Goal: Transaction & Acquisition: Obtain resource

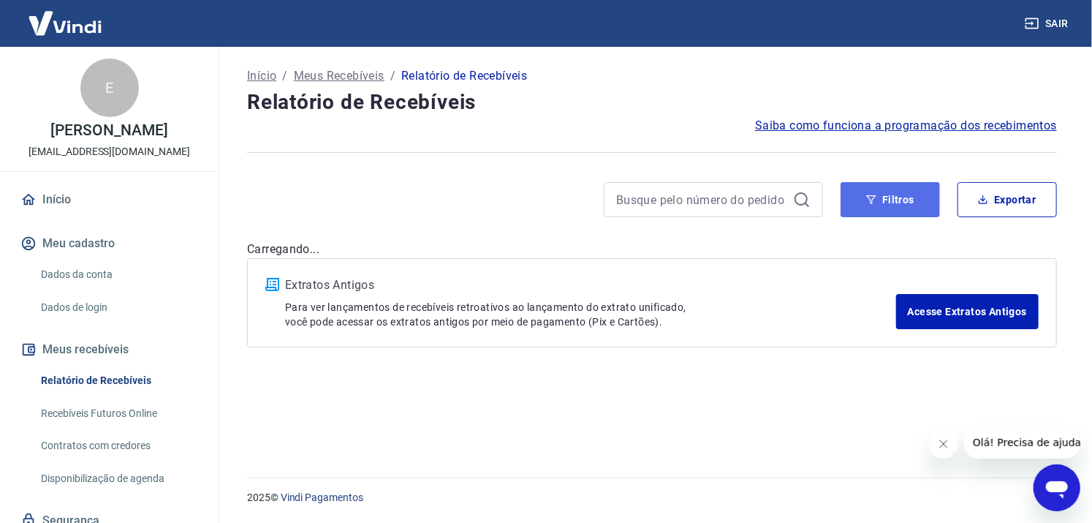
click at [896, 205] on button "Filtros" at bounding box center [890, 199] width 99 height 35
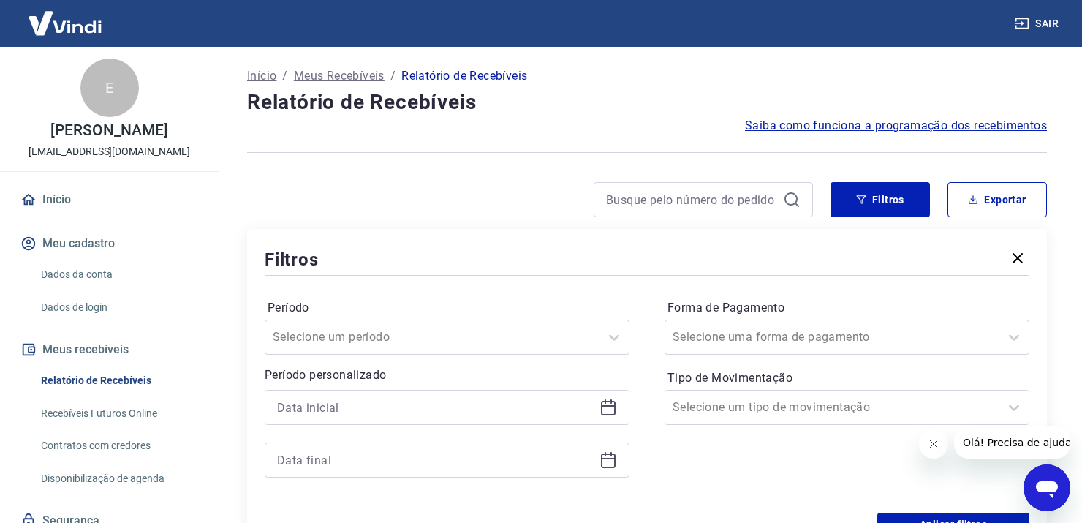
click at [610, 409] on icon at bounding box center [608, 407] width 18 height 18
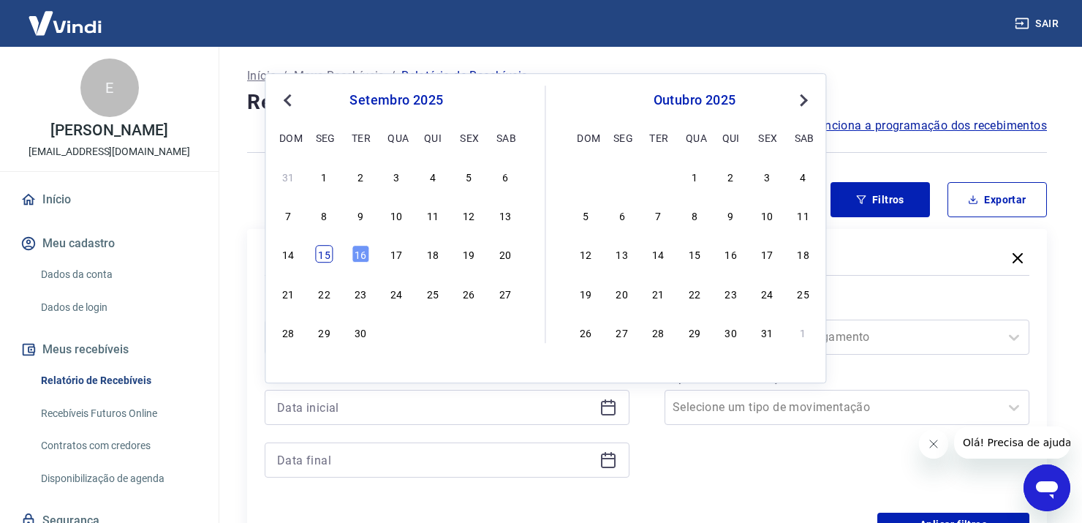
click at [329, 261] on div "15" at bounding box center [325, 255] width 18 height 18
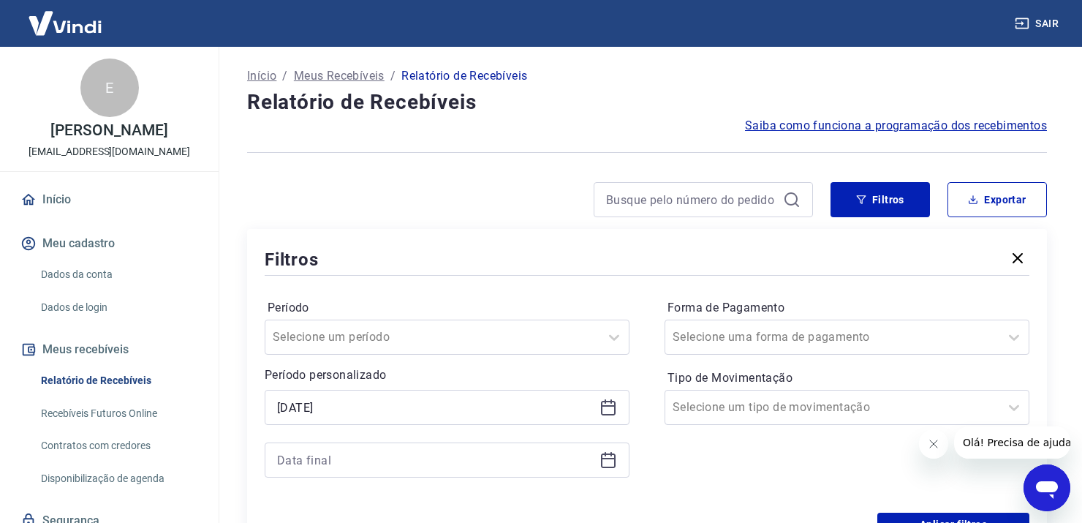
type input "15/09/2025"
click at [604, 463] on icon at bounding box center [608, 460] width 18 height 18
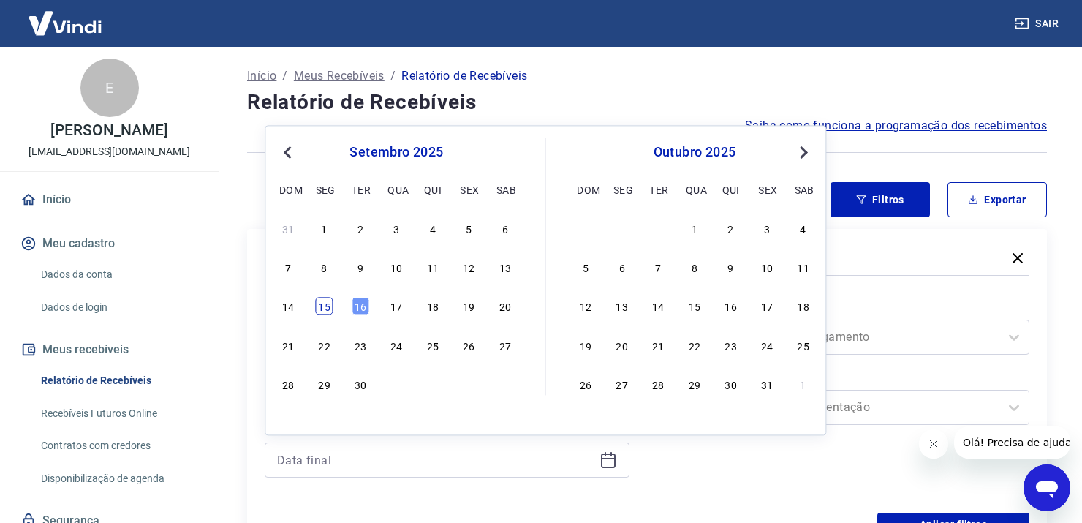
click at [326, 309] on div "15" at bounding box center [325, 306] width 18 height 18
type input "15/09/2025"
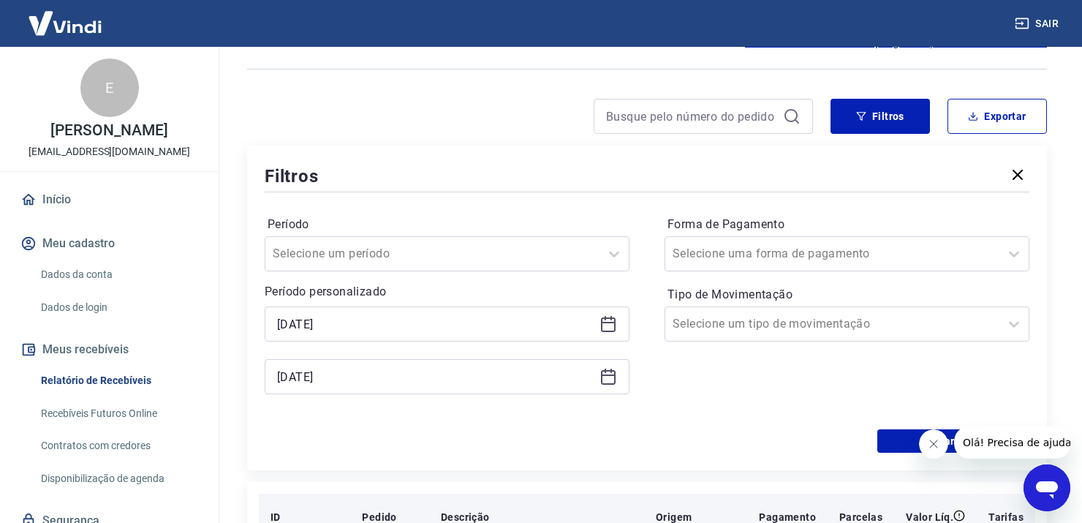
scroll to position [219, 0]
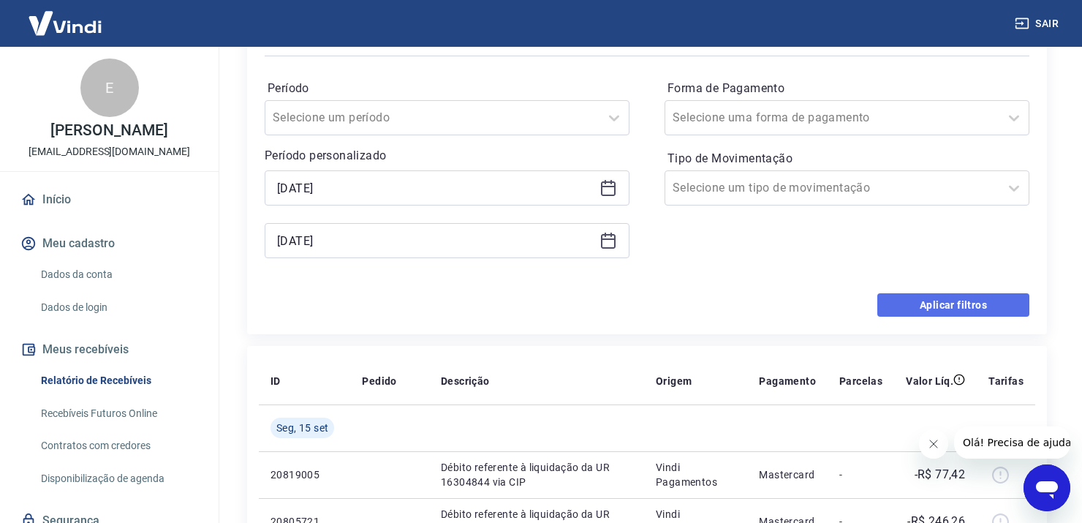
click at [963, 310] on button "Aplicar filtros" at bounding box center [953, 304] width 152 height 23
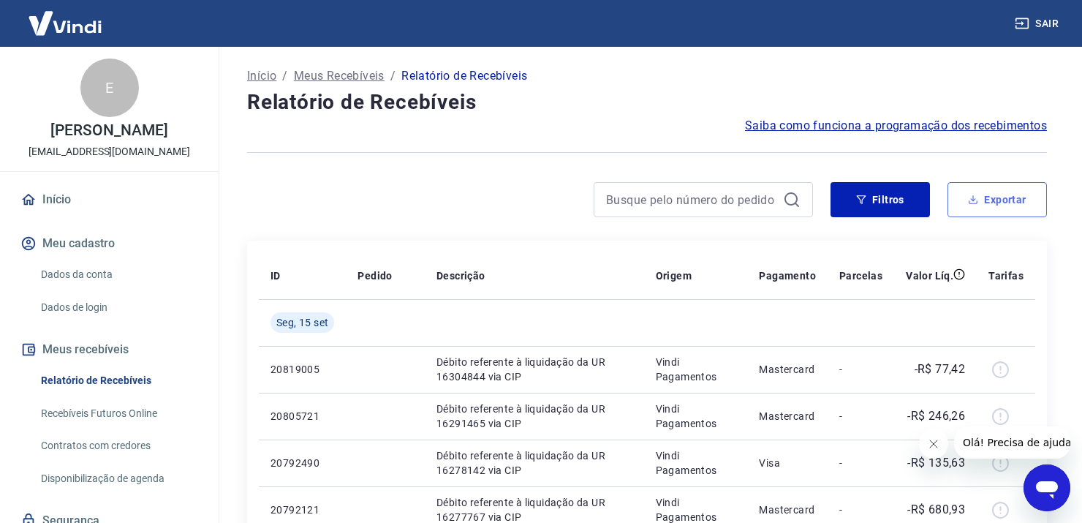
click at [1005, 201] on button "Exportar" at bounding box center [996, 199] width 99 height 35
type input "15/09/2025"
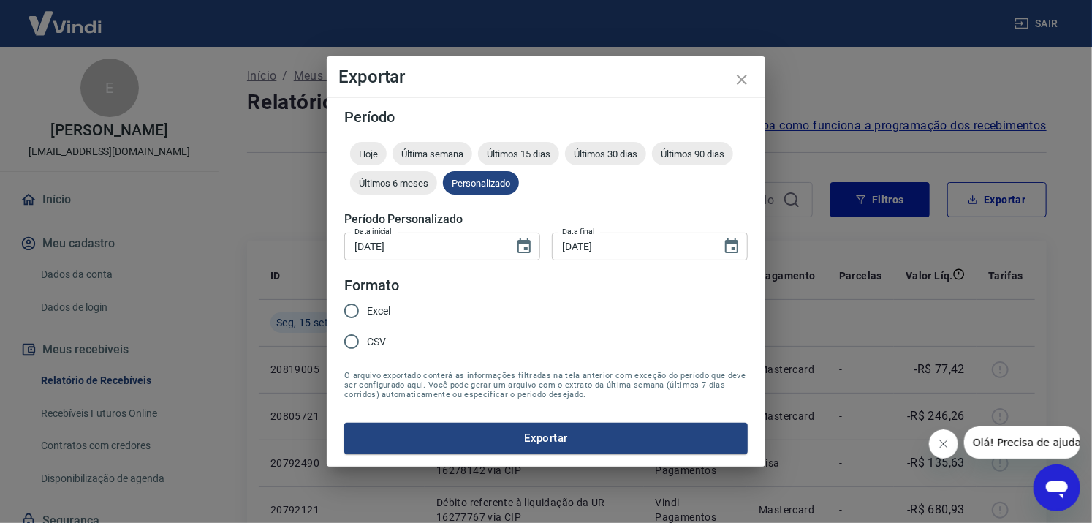
click at [357, 312] on input "Excel" at bounding box center [351, 310] width 31 height 31
radio input "true"
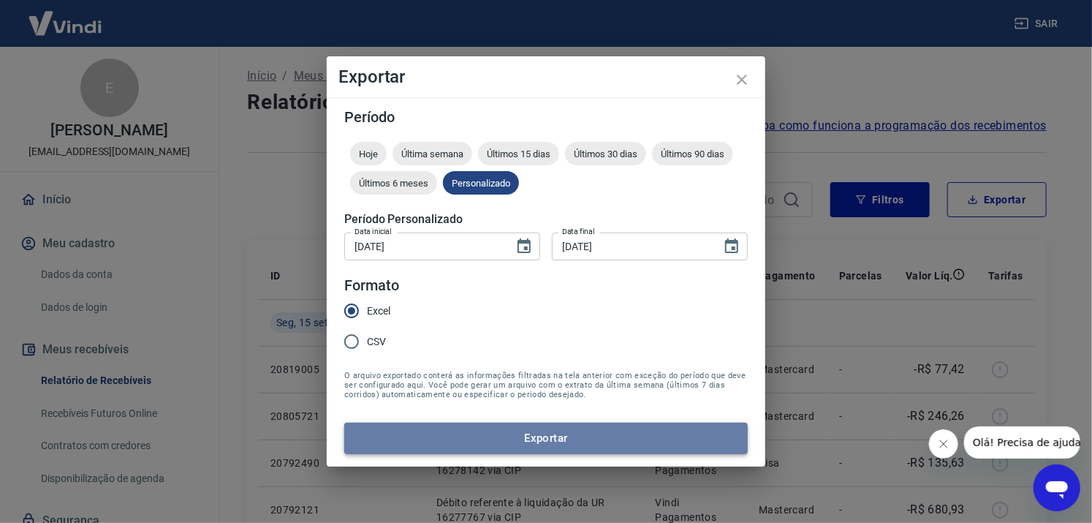
click at [528, 447] on button "Exportar" at bounding box center [545, 437] width 403 height 31
